Goal: Task Accomplishment & Management: Manage account settings

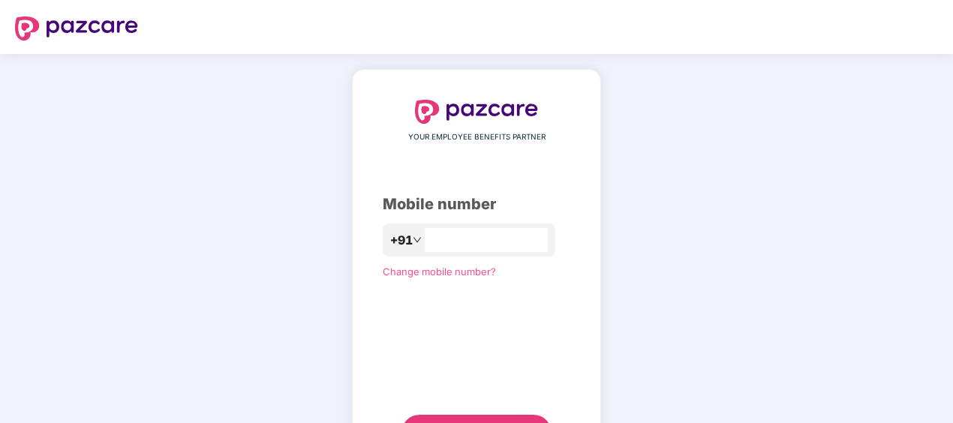
click at [540, 253] on div "+91" at bounding box center [469, 240] width 173 height 33
click at [540, 245] on input "number" at bounding box center [487, 241] width 123 height 24
type input "**********"
click at [570, 203] on div "Mobile number" at bounding box center [477, 204] width 188 height 23
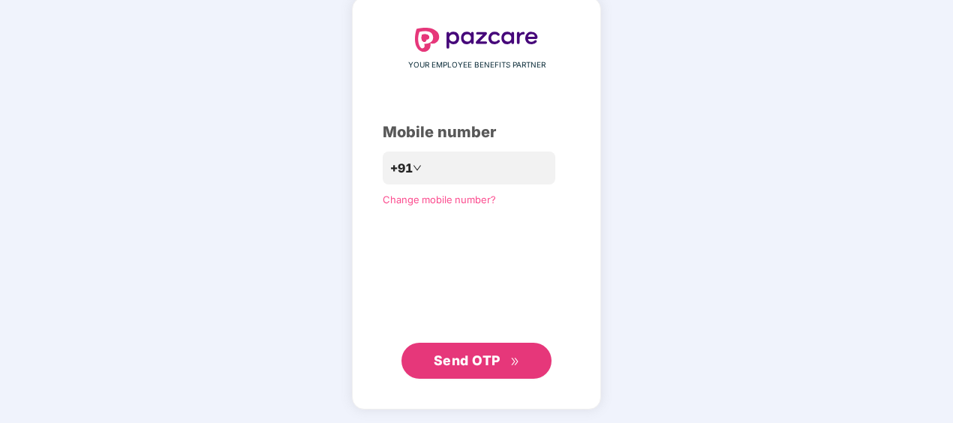
click at [516, 359] on icon "double-right" at bounding box center [514, 362] width 7 height 8
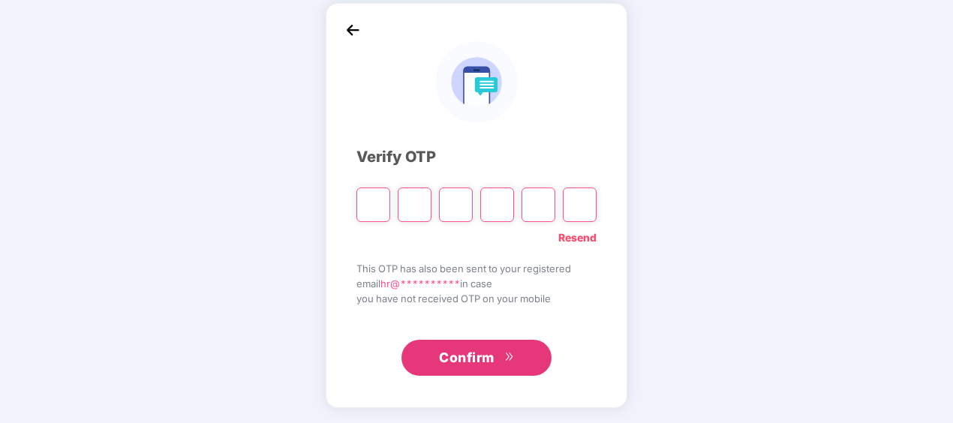
scroll to position [66, 0]
type input "*"
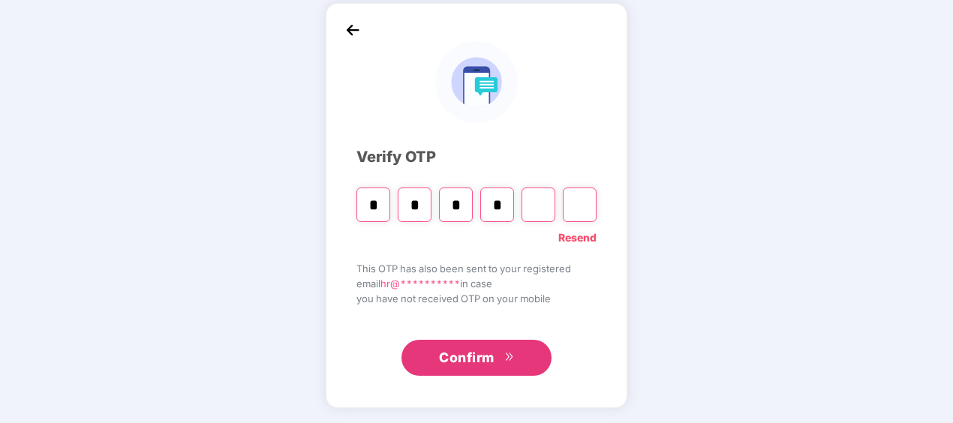
type input "*"
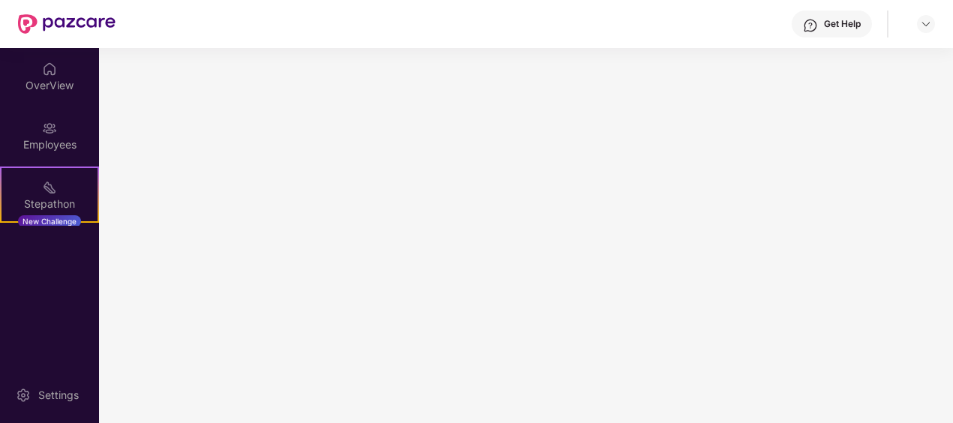
scroll to position [0, 0]
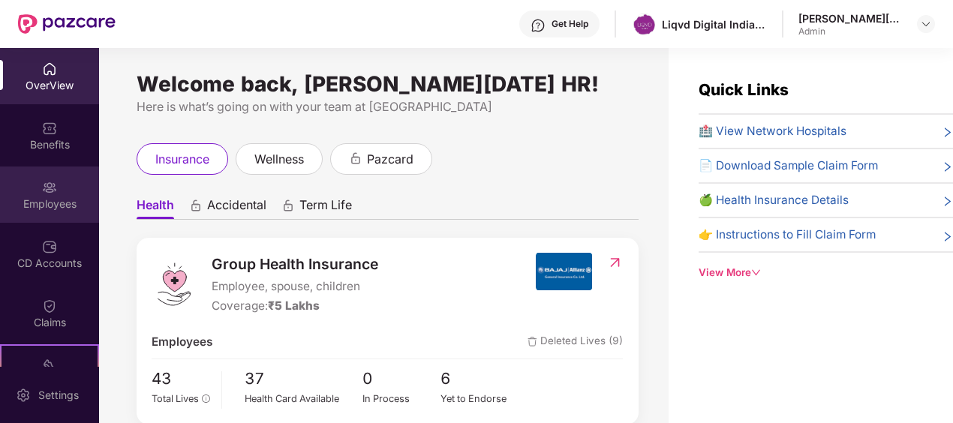
click at [48, 180] on img at bounding box center [49, 187] width 15 height 15
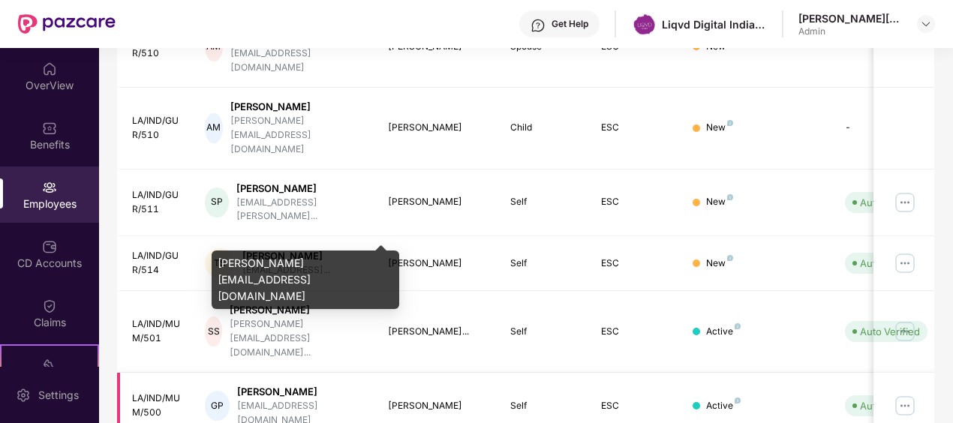
scroll to position [495, 0]
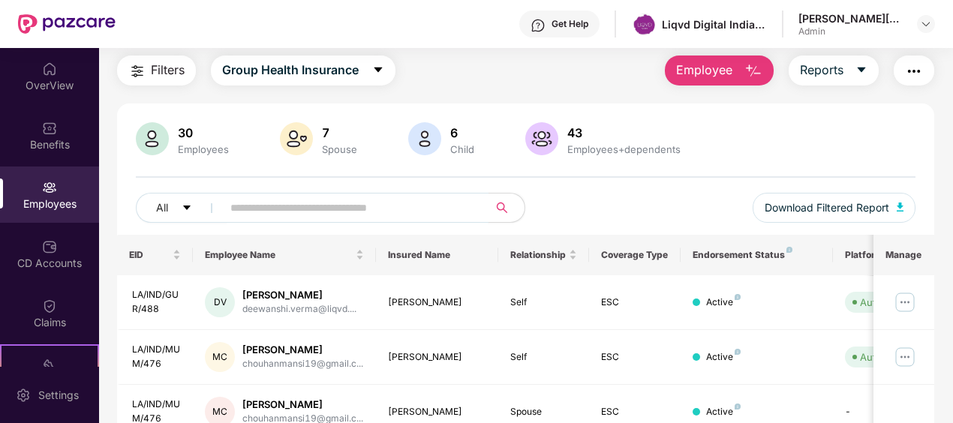
scroll to position [195, 0]
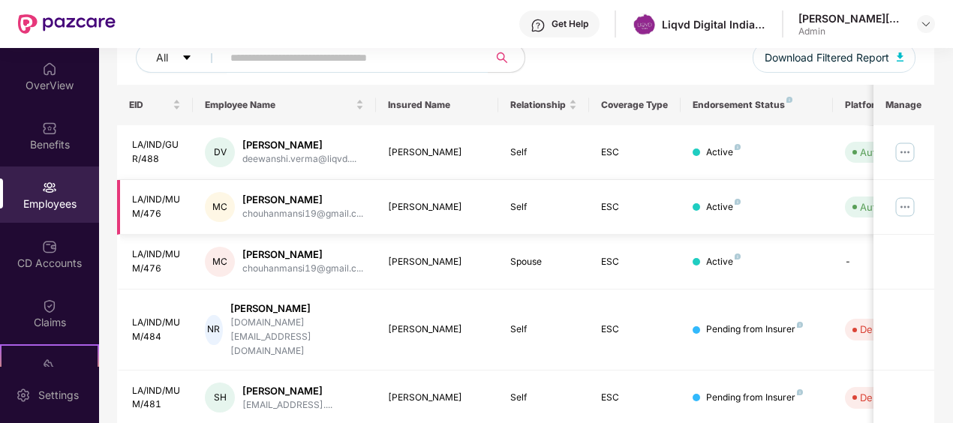
click at [912, 209] on img at bounding box center [905, 207] width 24 height 24
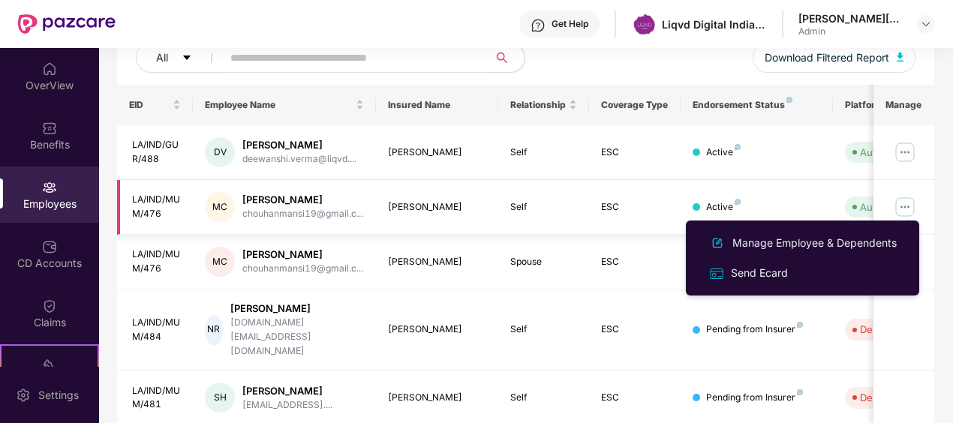
click at [907, 207] on img at bounding box center [905, 207] width 24 height 24
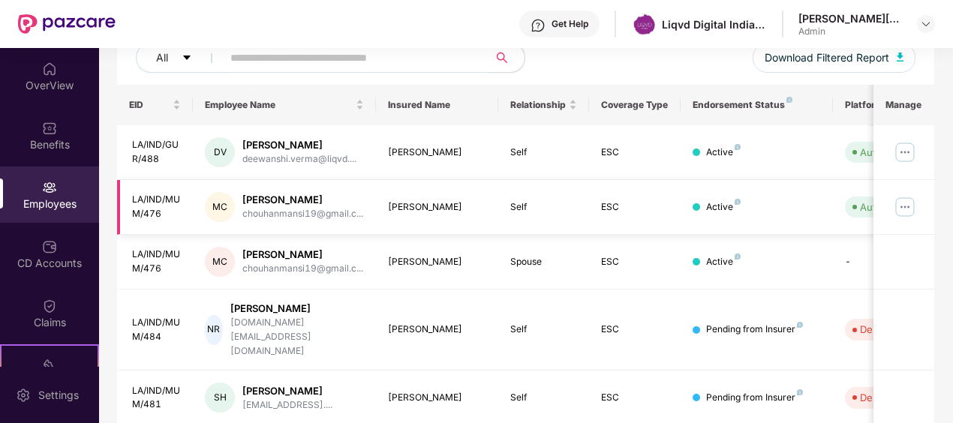
click at [768, 206] on div "Active" at bounding box center [757, 207] width 128 height 14
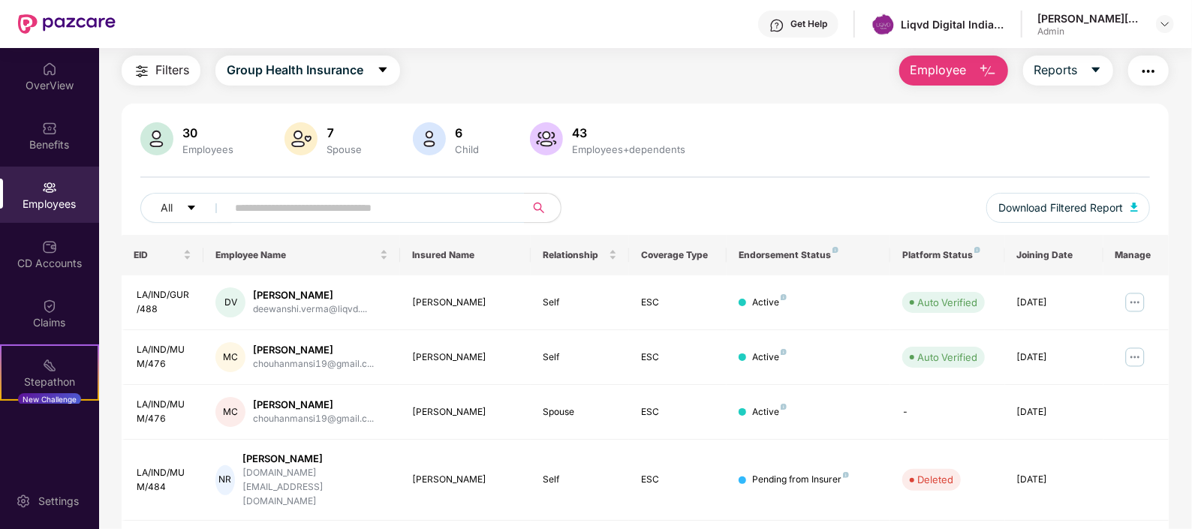
scroll to position [45, 0]
click at [952, 355] on img at bounding box center [1135, 357] width 24 height 24
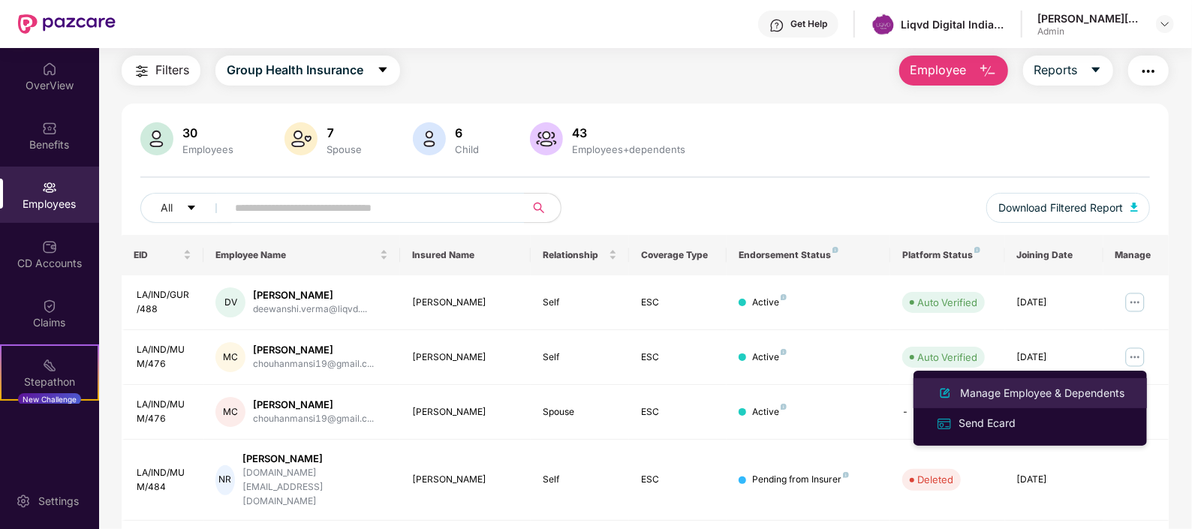
click at [952, 390] on div "Manage Employee & Dependents" at bounding box center [1042, 393] width 170 height 17
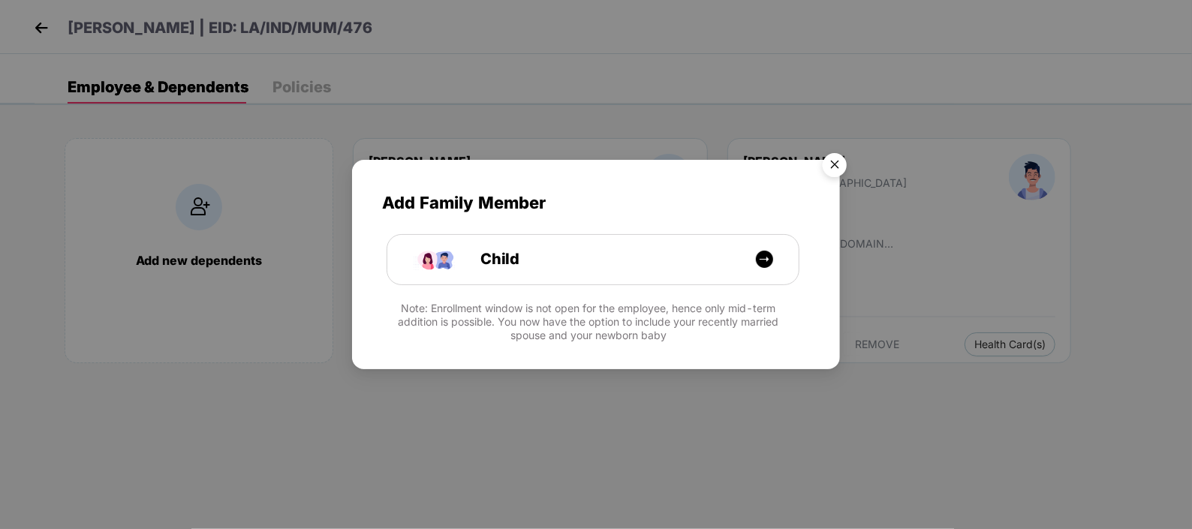
click at [838, 163] on img "Close" at bounding box center [834, 167] width 42 height 42
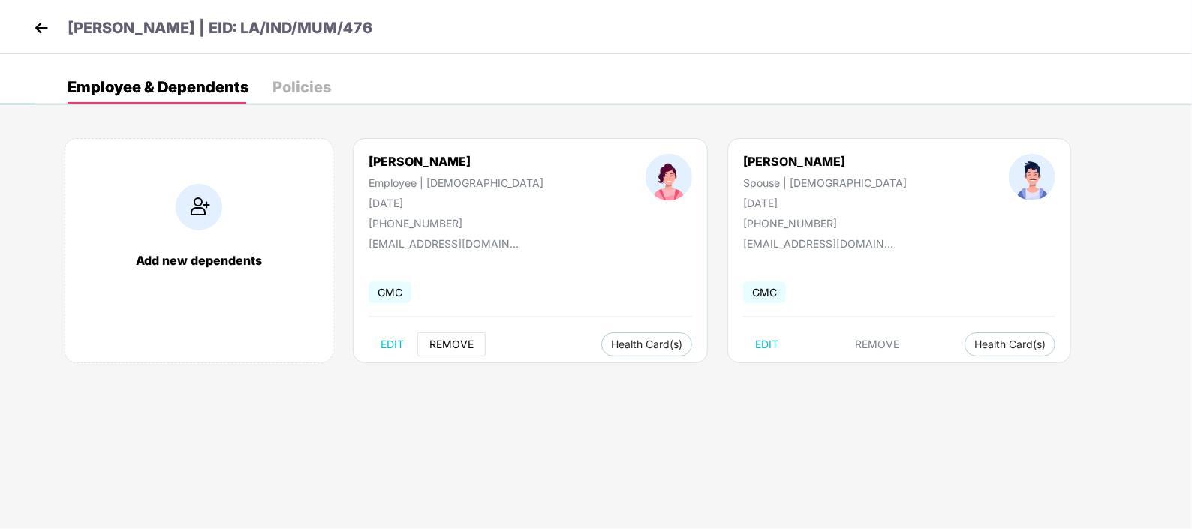
click at [453, 347] on span "REMOVE" at bounding box center [451, 344] width 44 height 12
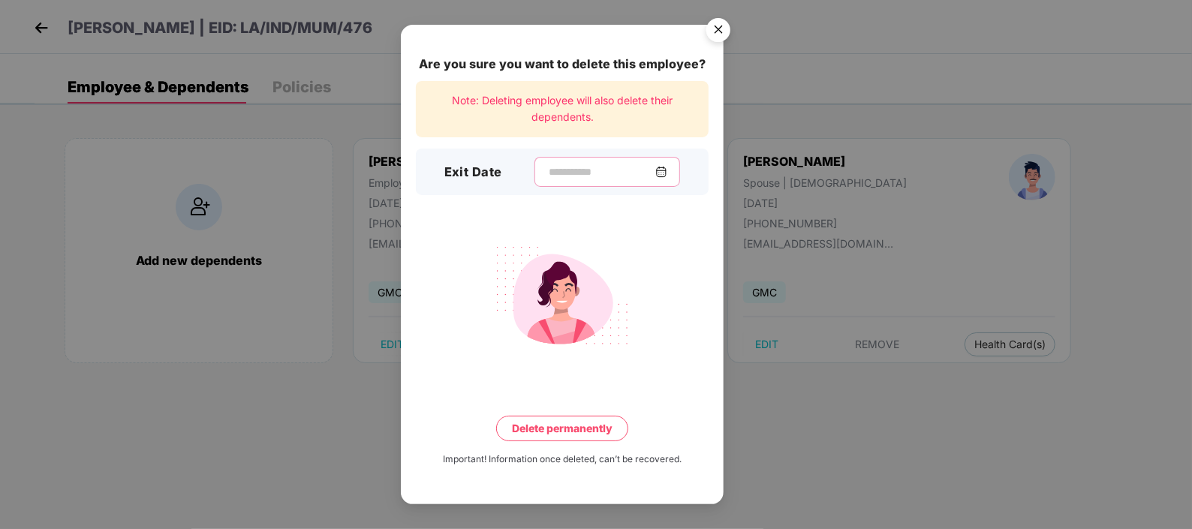
click at [597, 164] on input at bounding box center [601, 172] width 108 height 16
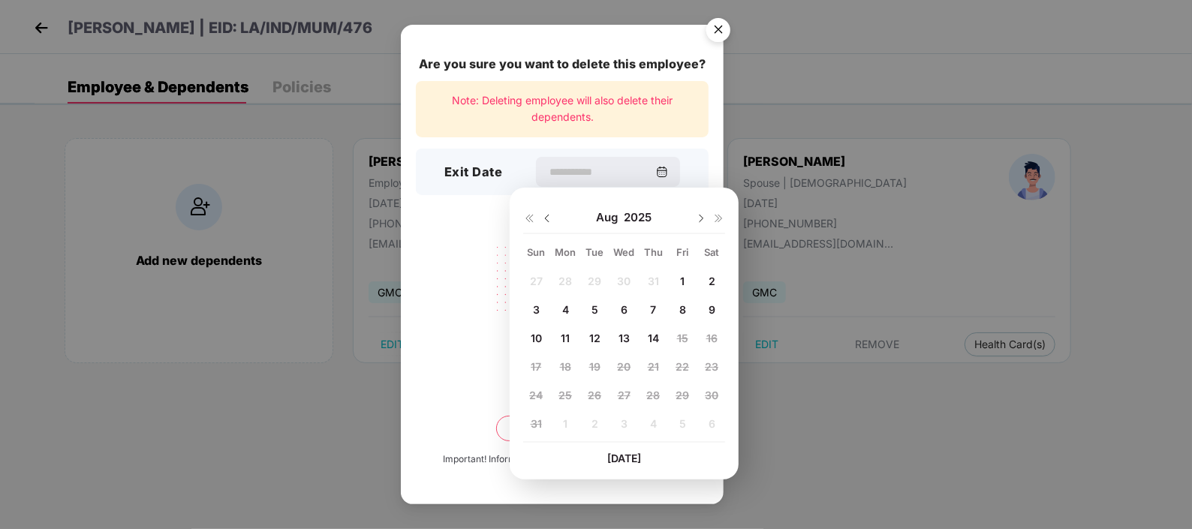
click at [717, 29] on img "Close" at bounding box center [718, 32] width 42 height 42
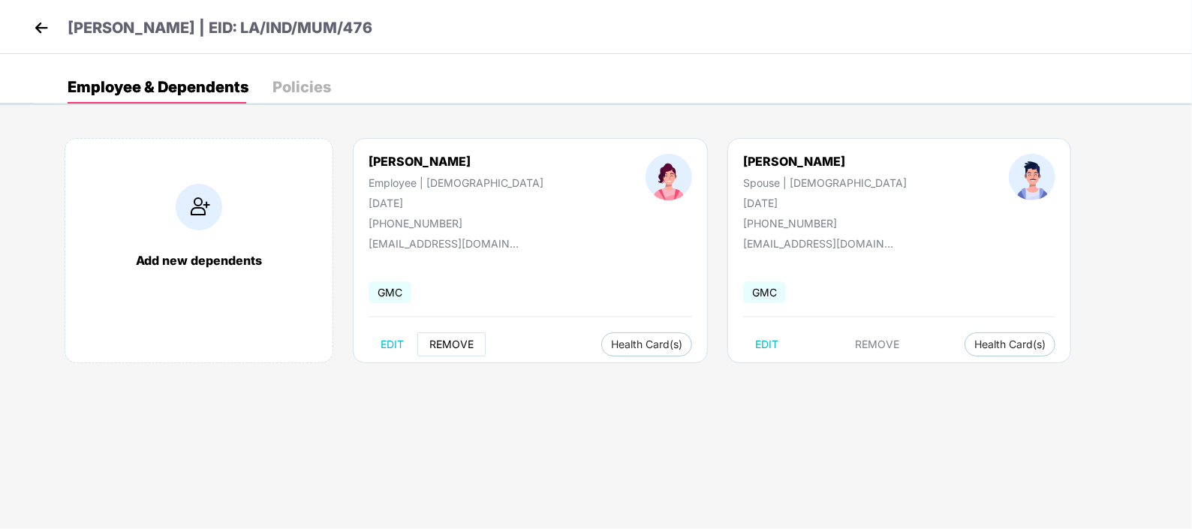
click at [453, 338] on span "REMOVE" at bounding box center [451, 344] width 44 height 12
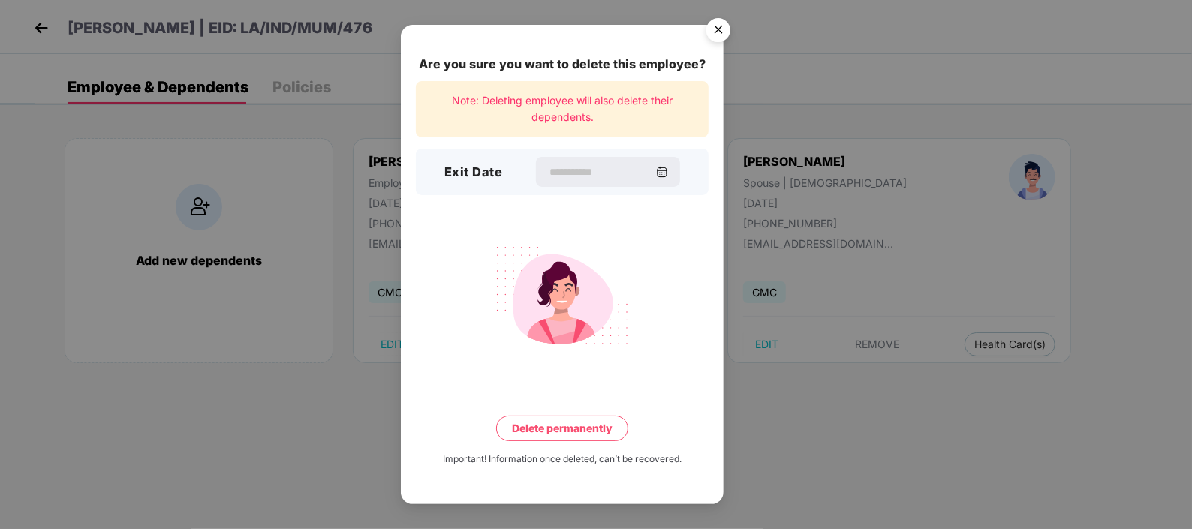
click at [719, 27] on img "Close" at bounding box center [718, 32] width 42 height 42
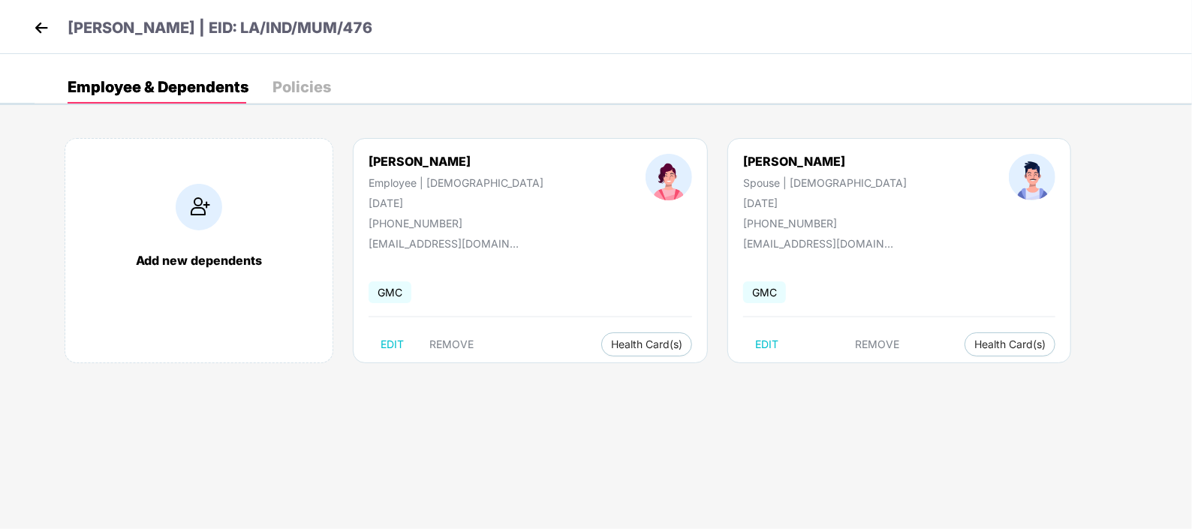
click at [464, 364] on div "Add new dependents [PERSON_NAME] Employee | [DEMOGRAPHIC_DATA] [DATE] [PHONE_NU…" at bounding box center [613, 258] width 1157 height 285
click at [465, 344] on span "REMOVE" at bounding box center [451, 344] width 44 height 12
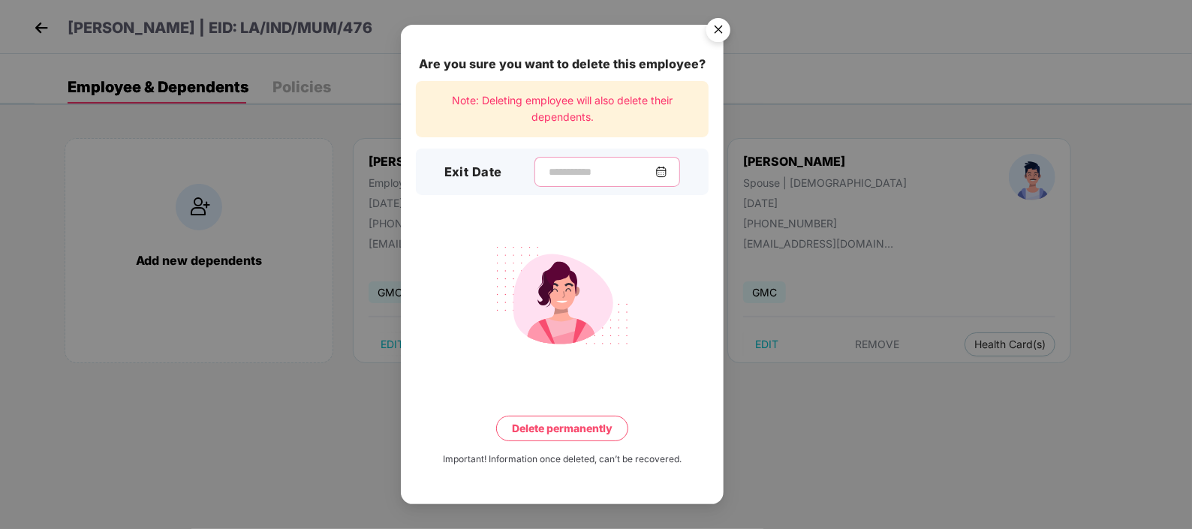
click at [570, 167] on input at bounding box center [601, 172] width 108 height 16
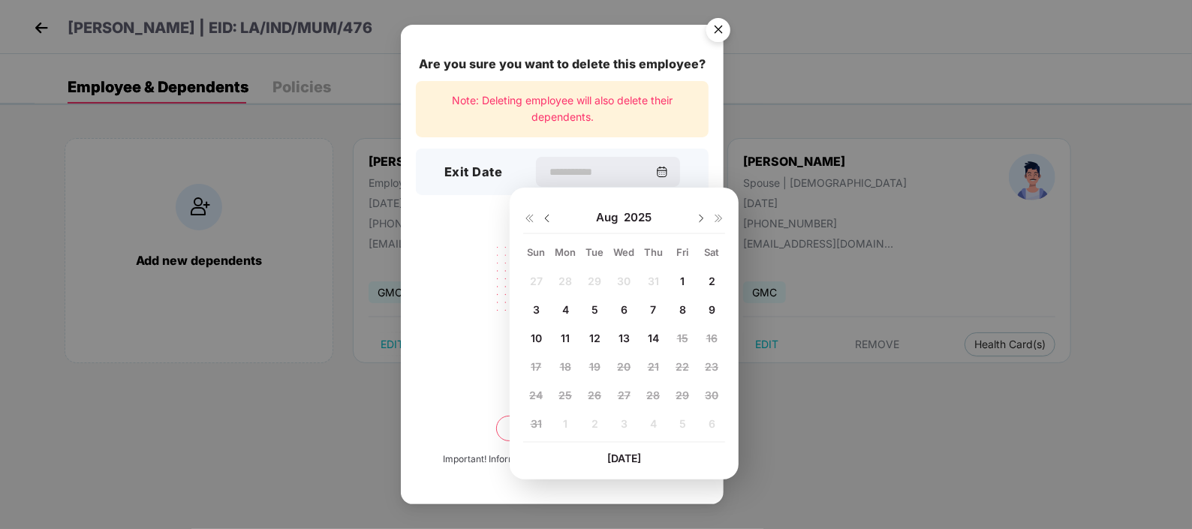
click at [545, 218] on img at bounding box center [547, 218] width 12 height 12
click at [561, 368] on div "21" at bounding box center [565, 367] width 23 height 23
type input "**********"
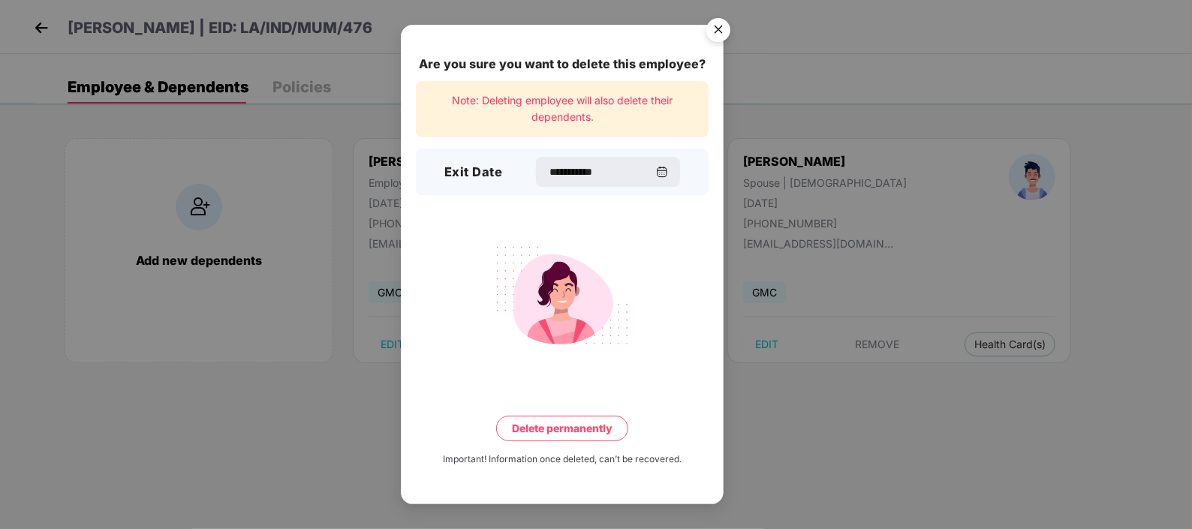
click at [600, 423] on button "Delete permanently" at bounding box center [562, 429] width 132 height 26
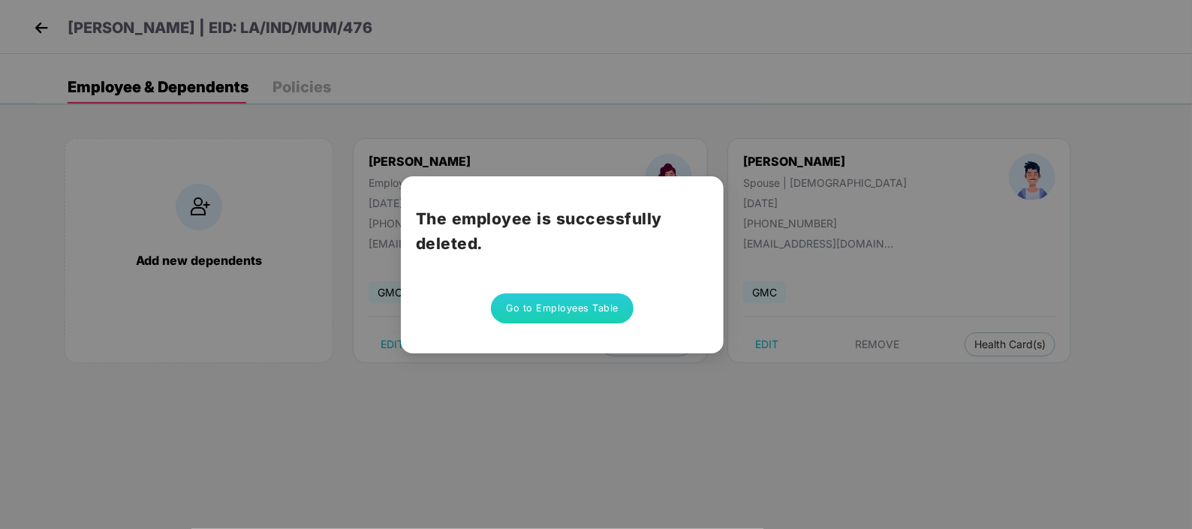
click at [614, 293] on button "Go to Employees Table" at bounding box center [562, 308] width 143 height 30
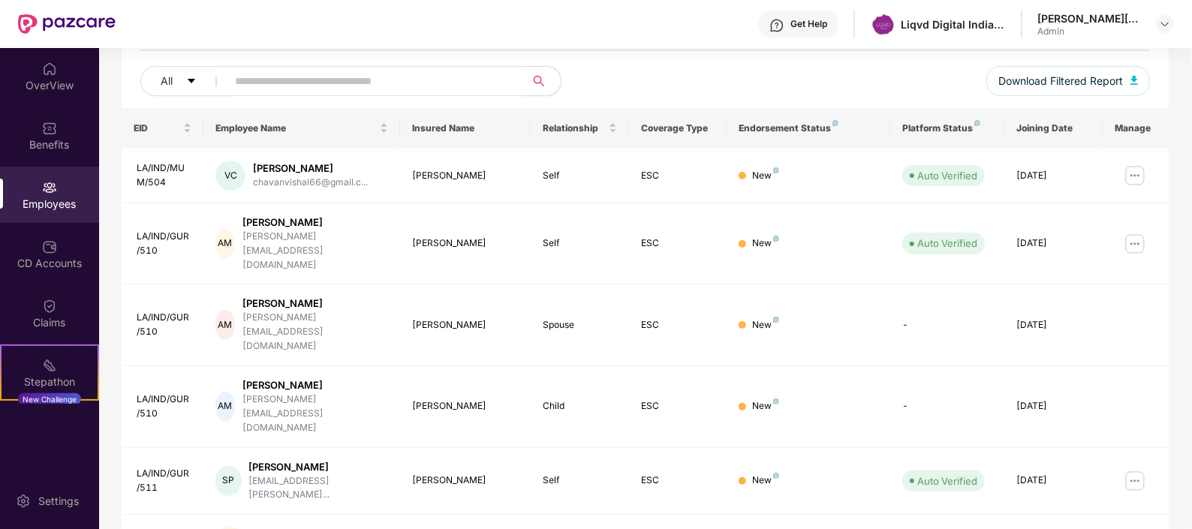
scroll to position [391, 0]
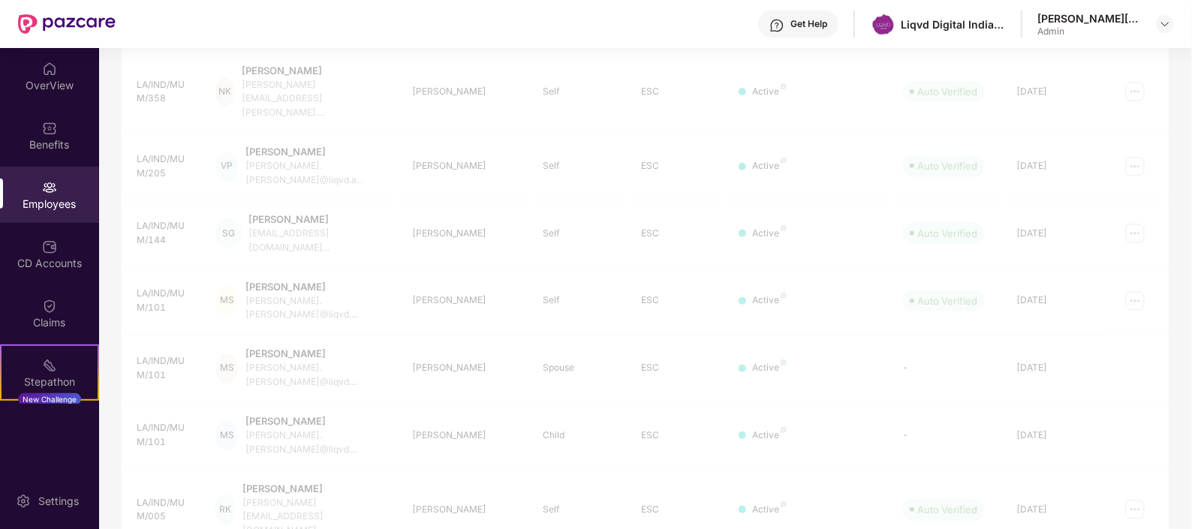
scroll to position [48, 0]
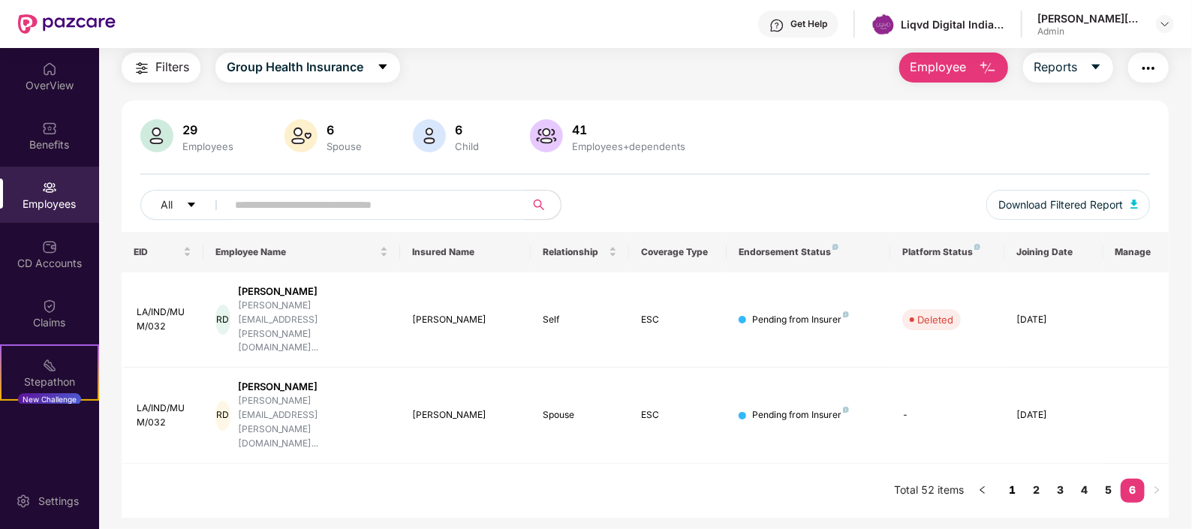
click at [952, 423] on link "1" at bounding box center [1012, 490] width 24 height 23
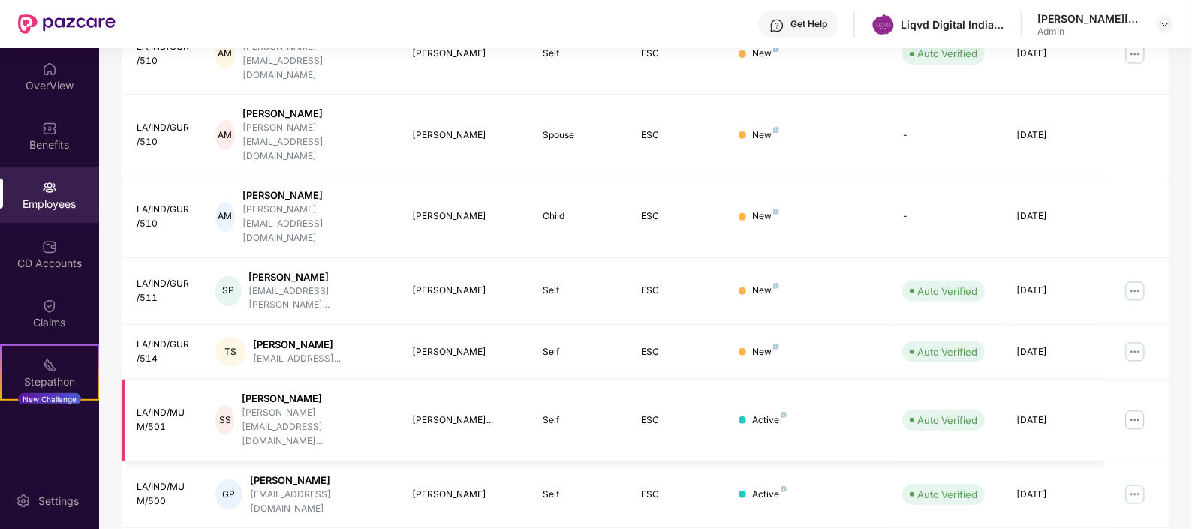
scroll to position [391, 0]
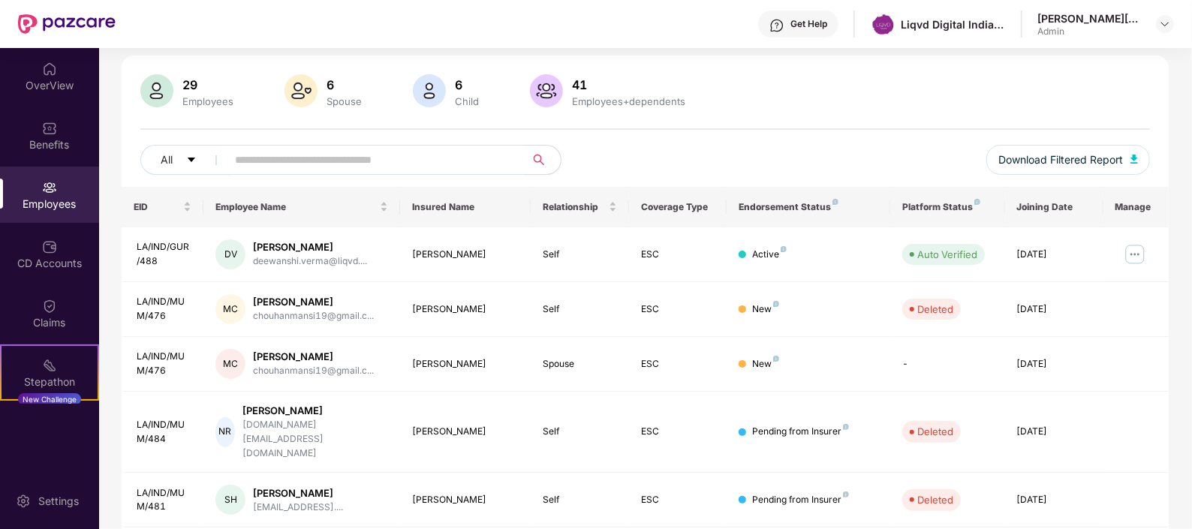
scroll to position [0, 0]
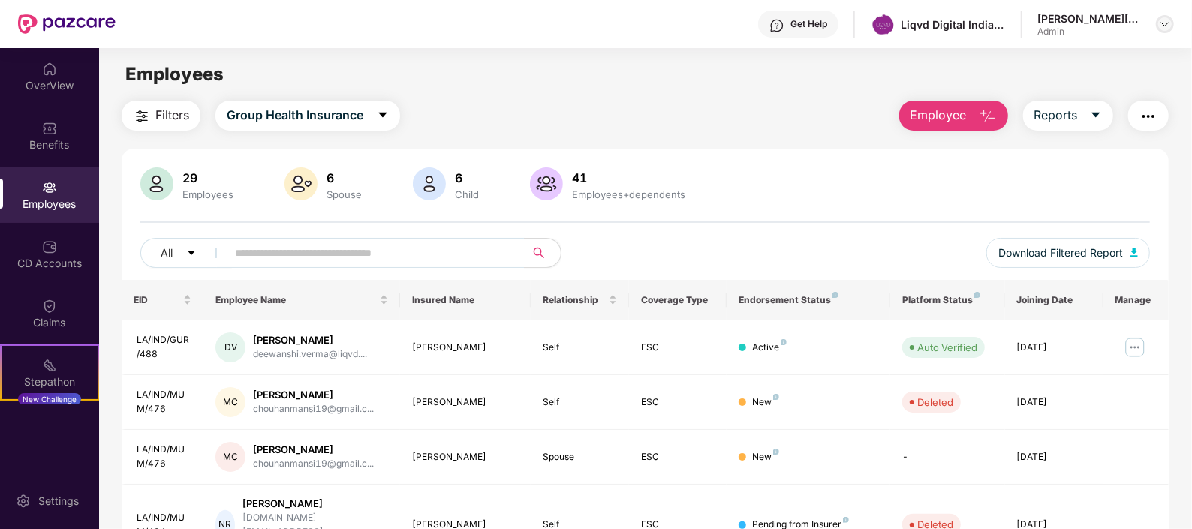
click at [952, 27] on img at bounding box center [1165, 24] width 12 height 12
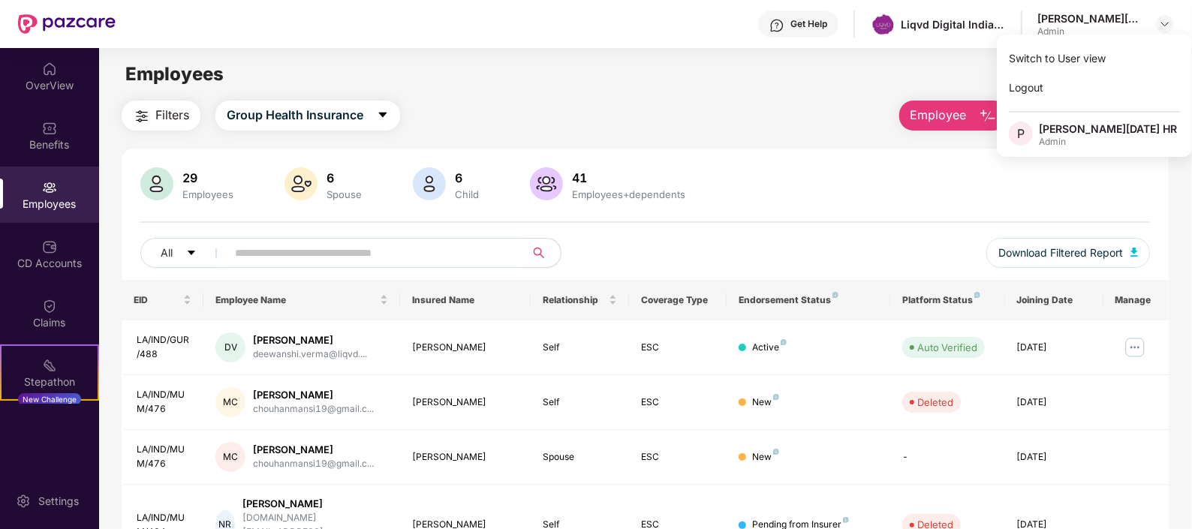
click at [732, 118] on div "Filters Group Health Insurance Employee Reports" at bounding box center [645, 116] width 1046 height 30
